Goal: Navigation & Orientation: Find specific page/section

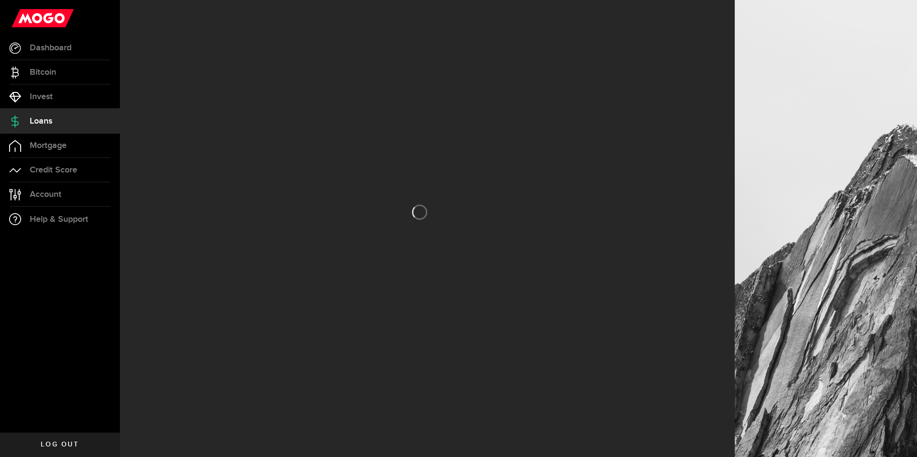
click at [47, 119] on span "Loans" at bounding box center [41, 121] width 23 height 9
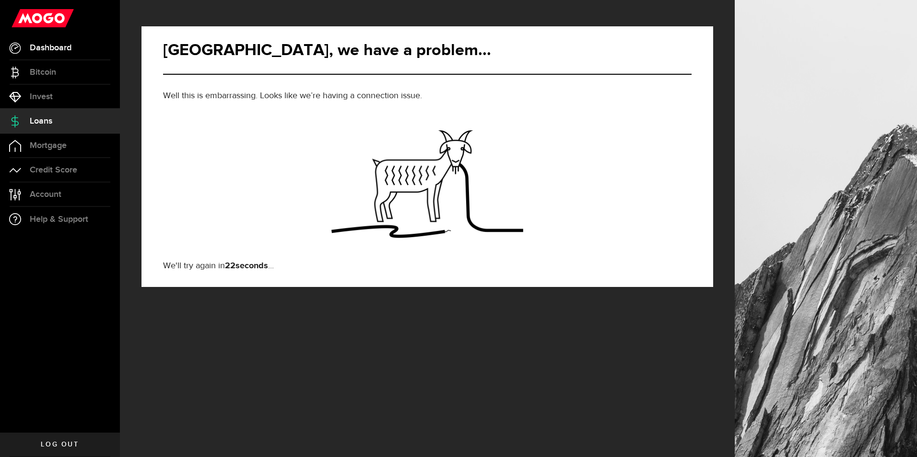
click at [51, 49] on span "Dashboard" at bounding box center [51, 48] width 42 height 9
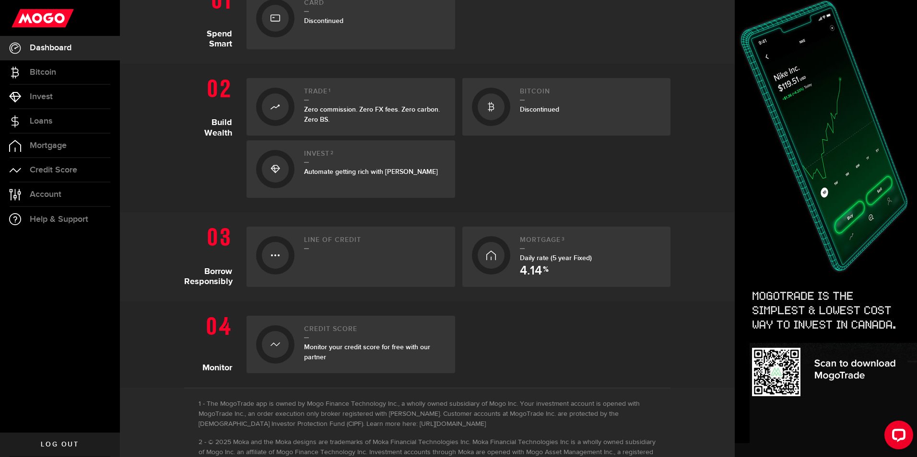
scroll to position [288, 0]
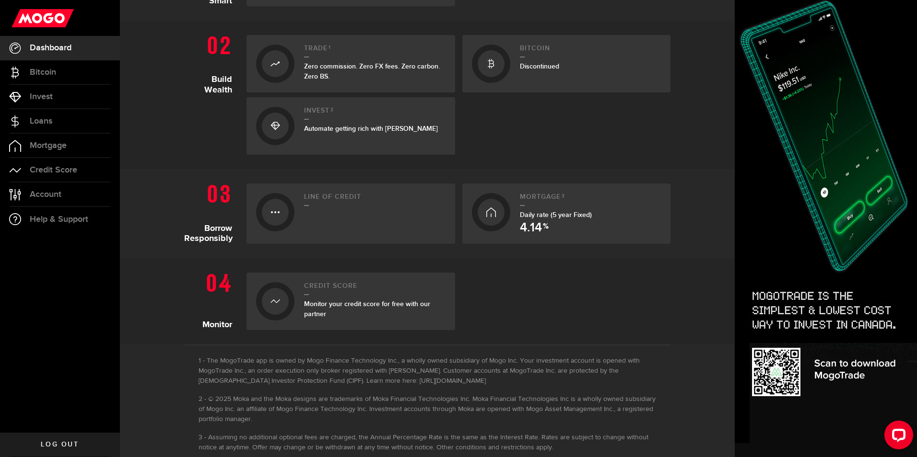
click at [273, 211] on div at bounding box center [275, 213] width 9 height 12
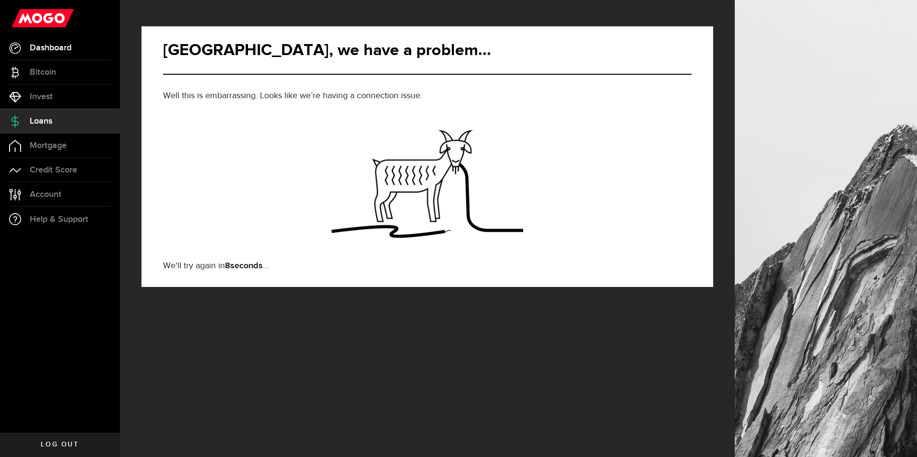
click at [66, 48] on span "Dashboard" at bounding box center [51, 48] width 42 height 9
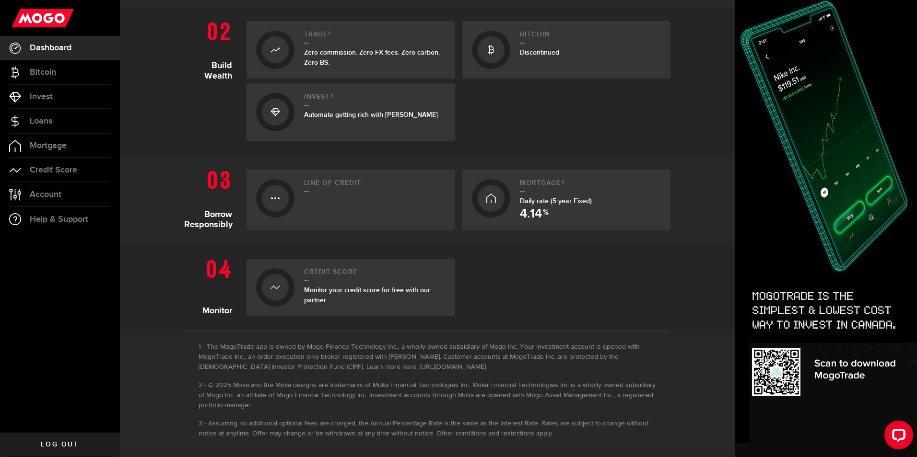
scroll to position [306, 0]
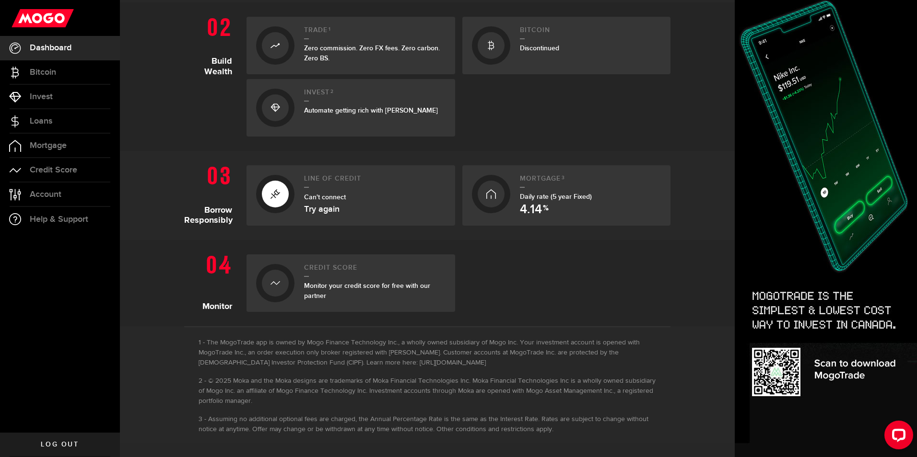
click at [51, 446] on span "Log out" at bounding box center [60, 445] width 38 height 7
